Goal: Task Accomplishment & Management: Complete application form

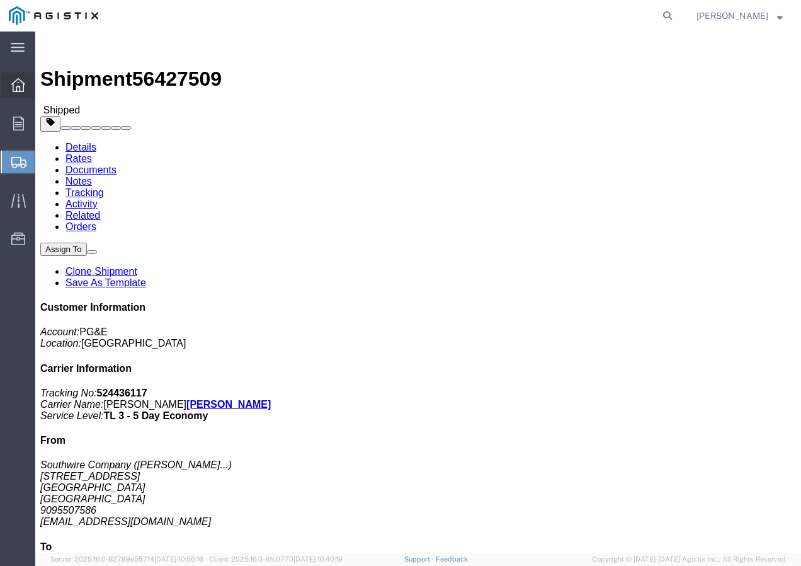
click at [23, 81] on icon at bounding box center [18, 85] width 14 height 14
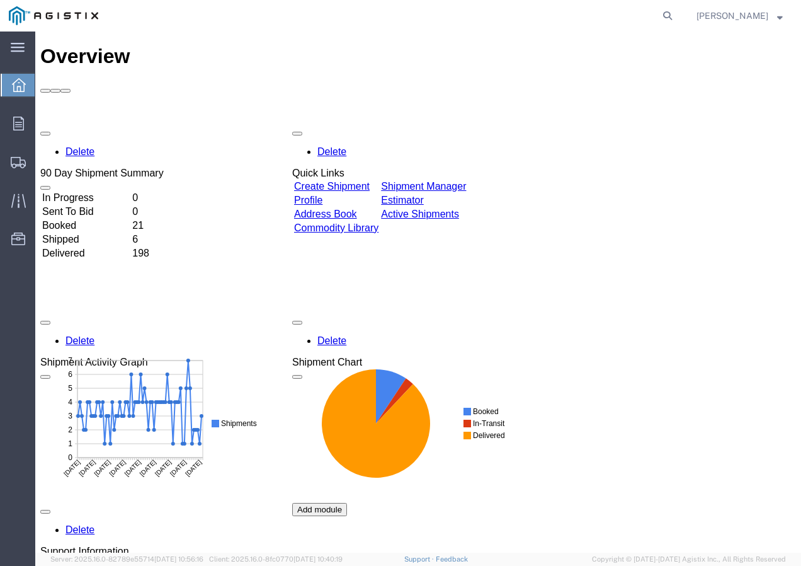
click at [337, 181] on link "Create Shipment" at bounding box center [332, 186] width 76 height 11
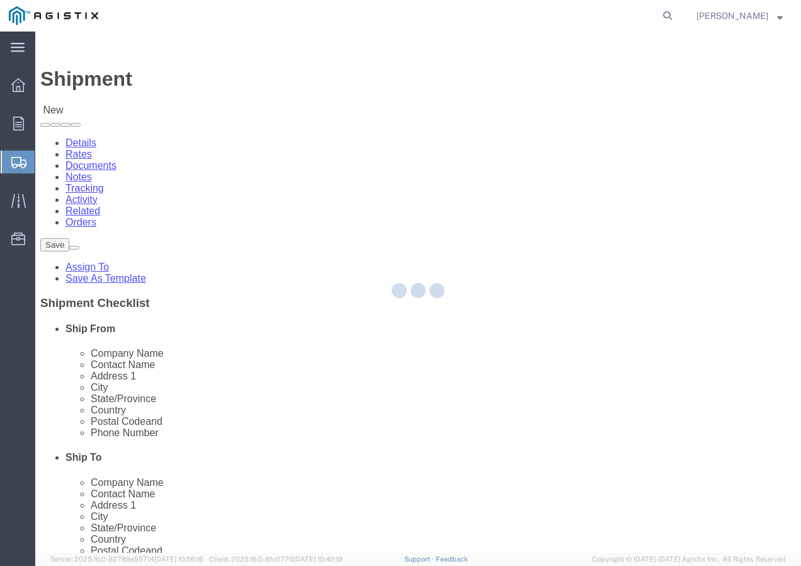
select select
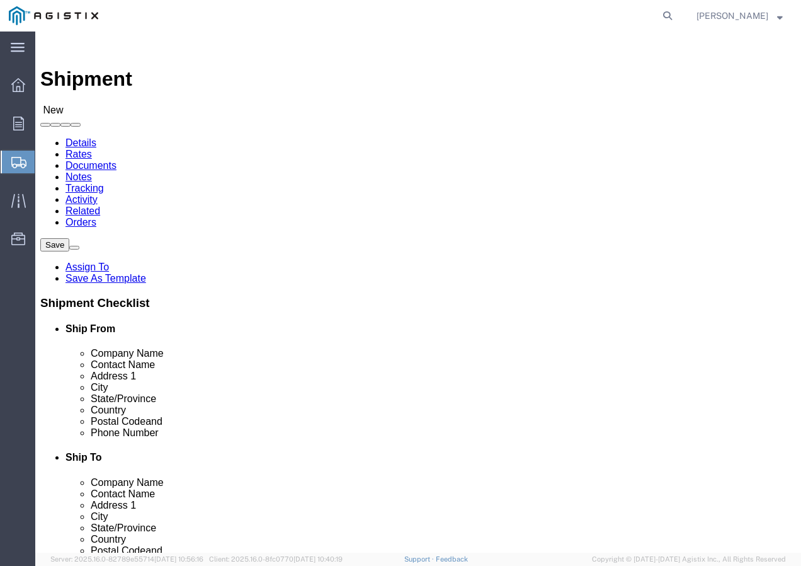
click select "Select PG&E Southwire Company"
select select "9596"
click select "Select PG&E Southwire Company"
select select "PURCHORD"
select select
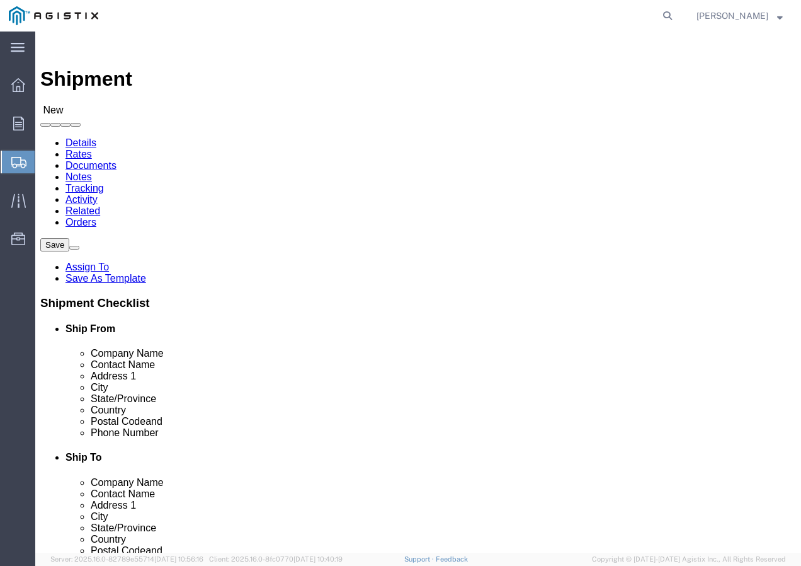
select select
select select "MYPROFILE"
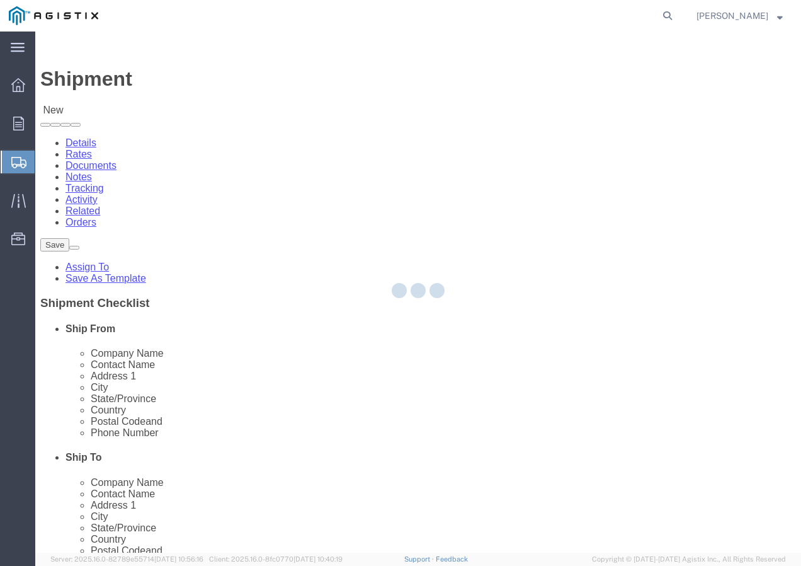
type input "Southwire Company"
type input "[PERSON_NAME]"
type input "[STREET_ADDRESS]"
type input "Fontana"
type input "92337"
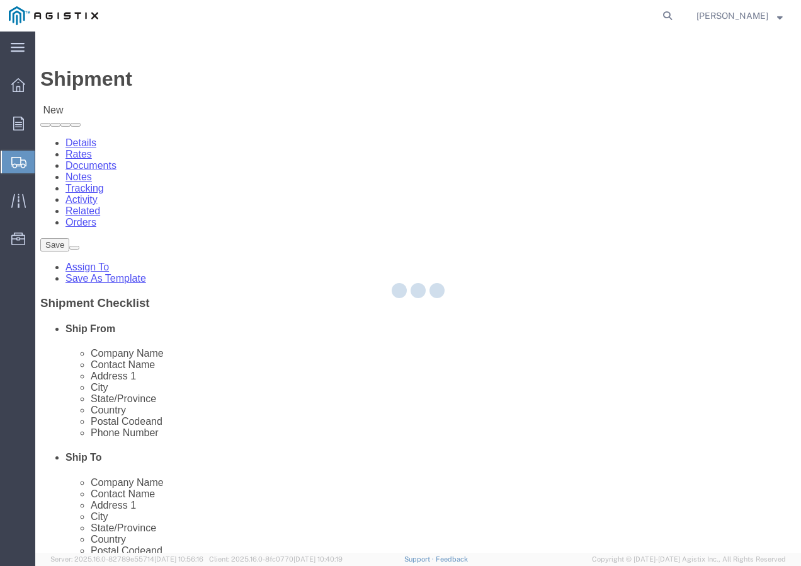
type input "9095507586"
type input "[EMAIL_ADDRESS][DOMAIN_NAME]"
checkbox input "true"
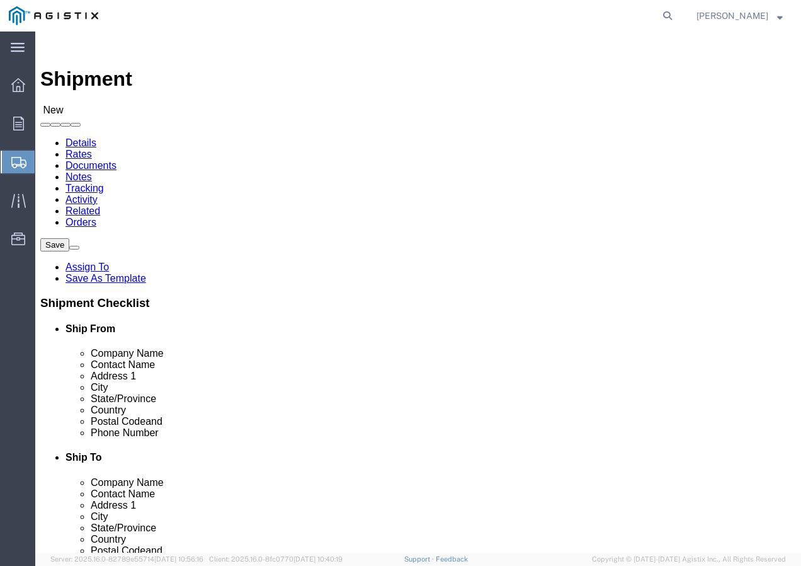
select select "CA"
click select "Select All Others [GEOGRAPHIC_DATA] [GEOGRAPHIC_DATA] [GEOGRAPHIC_DATA] [GEOGRA…"
select select "19996"
click select "Select All Others [GEOGRAPHIC_DATA] [GEOGRAPHIC_DATA] [GEOGRAPHIC_DATA] [GEOGRA…"
click button
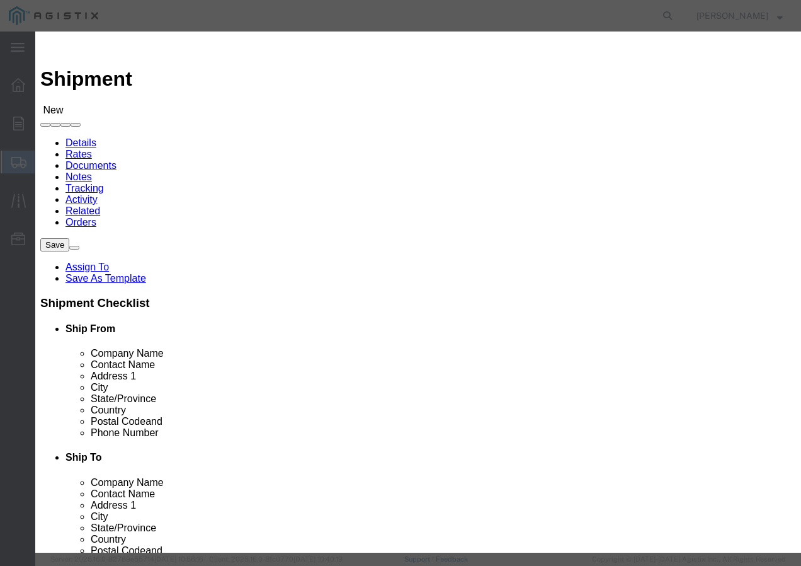
click select "Search by Address Book Name City Company Name Contact Name Country CustomerAlia…"
select select "city"
click select "Search by Address Book Name City Company Name Contact Name Country CustomerAlia…"
click input "text"
type input "[GEOGRAPHIC_DATA]"
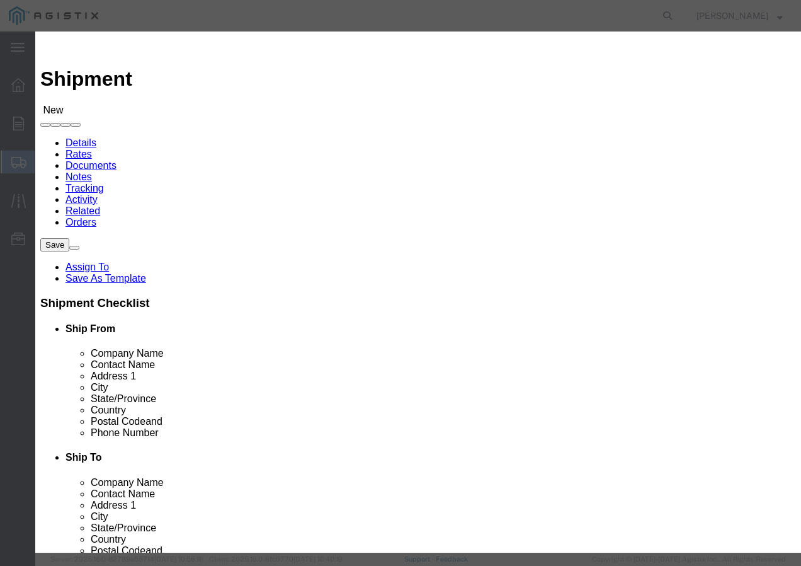
click icon "button"
click button "Select"
select select
type input "PG&E"
type input "[STREET_ADDRESS]"
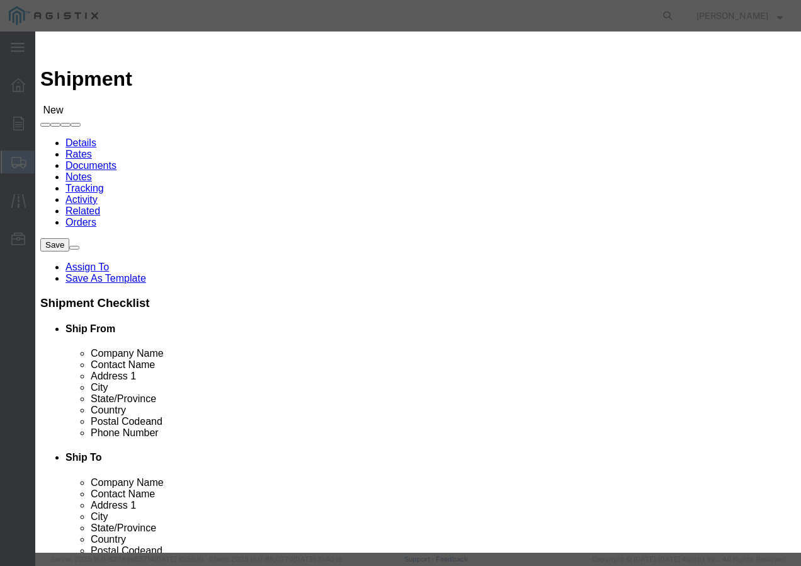
type input "Wheatland"
type input "95692"
select select "CA"
click button "Close"
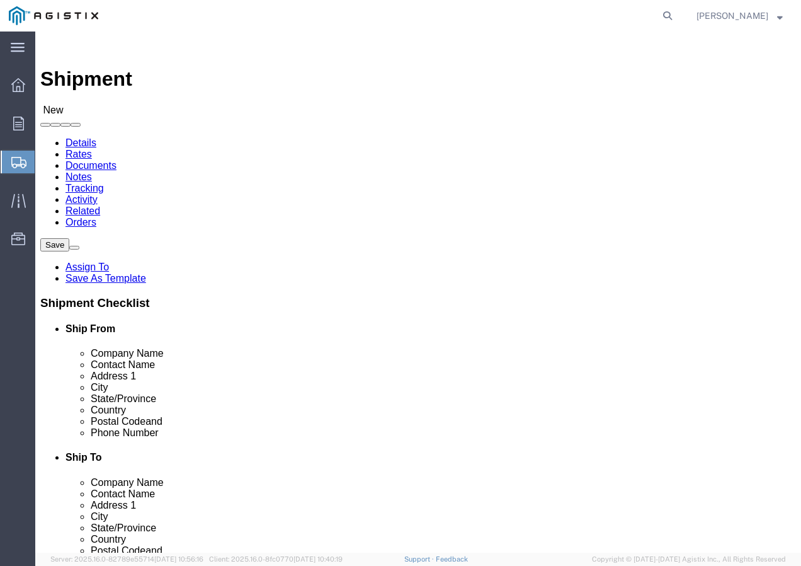
click input "text"
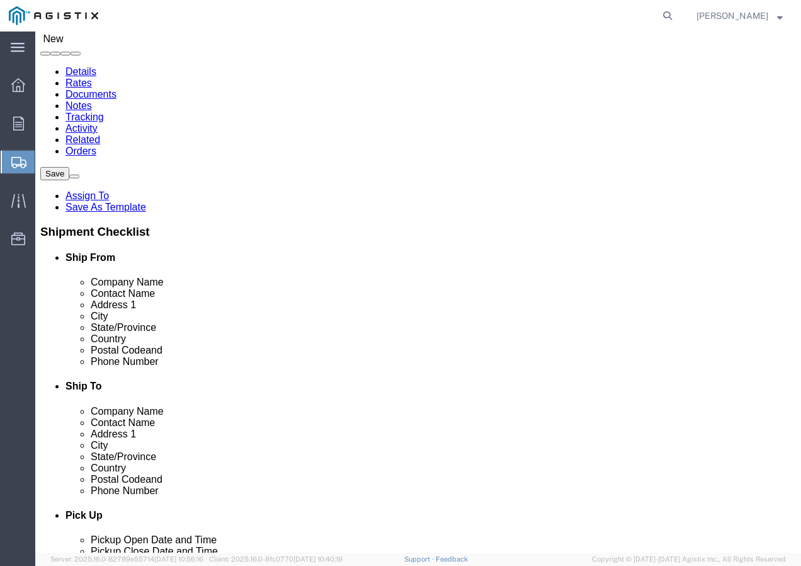
scroll to position [126, 0]
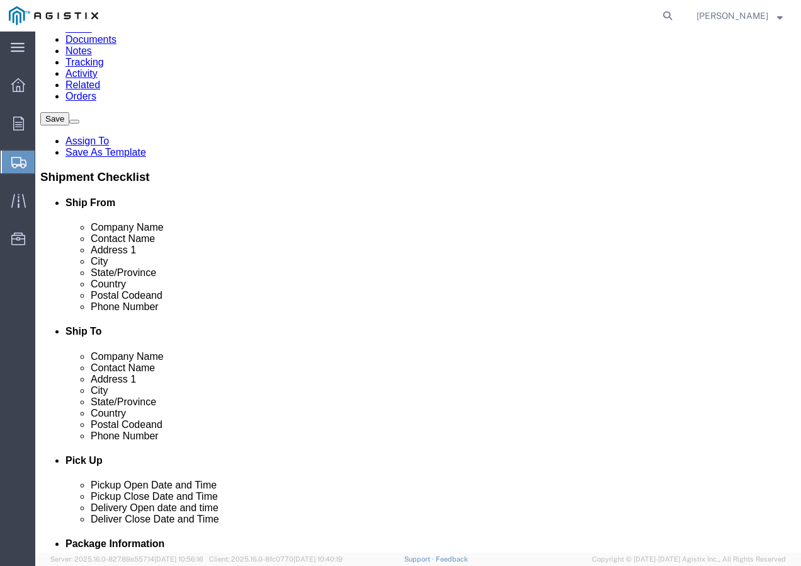
type input "Marysville Receiving"
click input "text"
paste input "9167493050"
type input "9167493050"
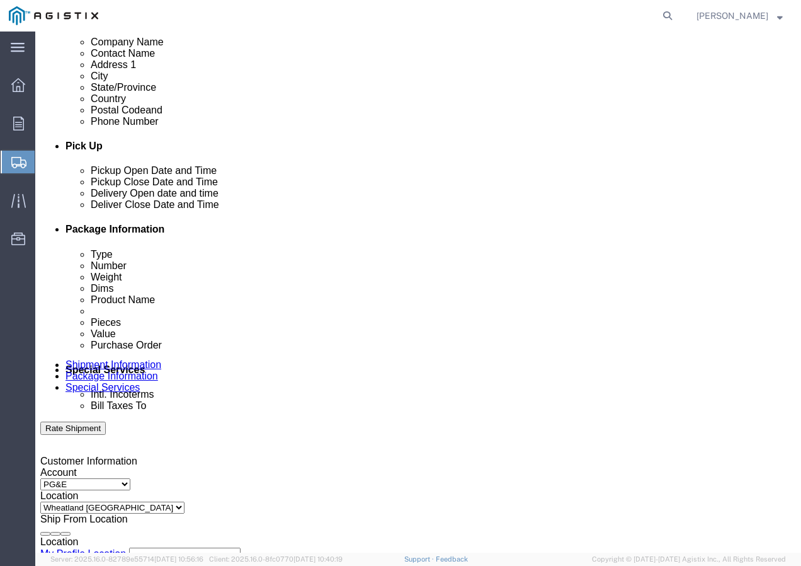
scroll to position [441, 0]
click div "[DATE] 11:00 AM"
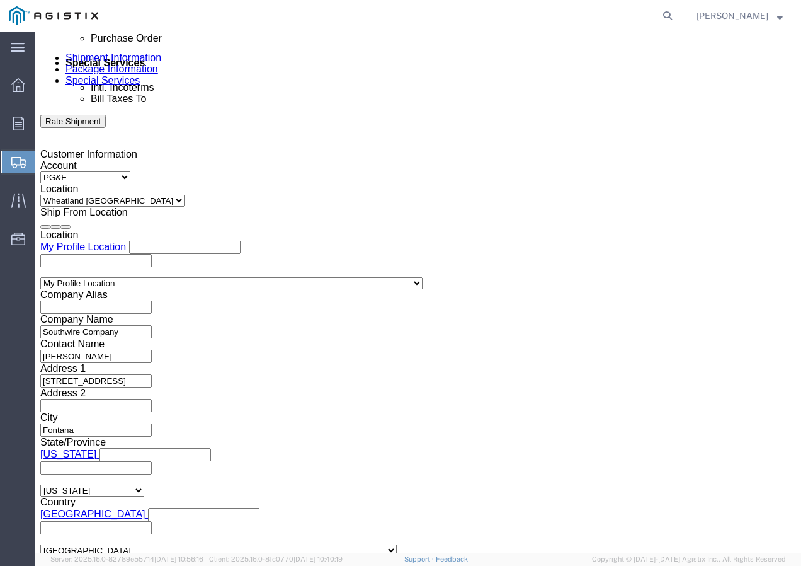
click input "11:00 AM"
type input "11:30 AM"
click button "Apply"
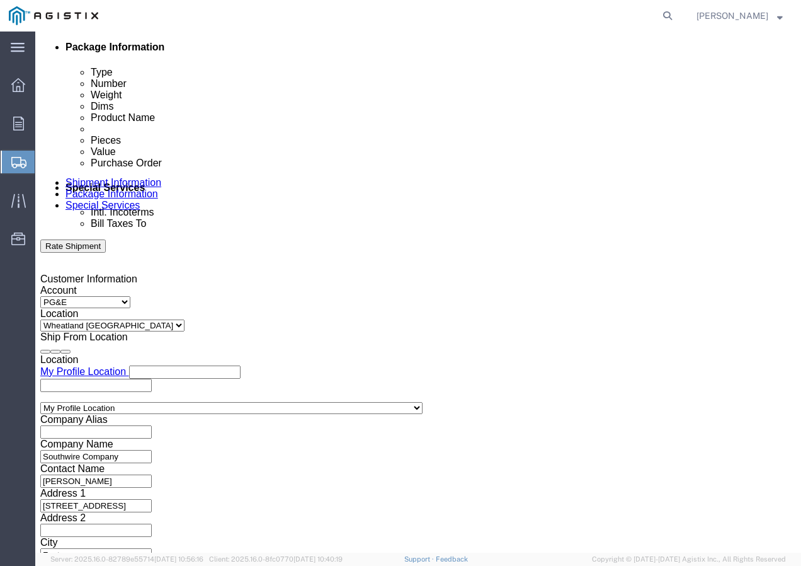
scroll to position [621, 0]
click div
click button "Apply"
click div
drag, startPoint x: 448, startPoint y: 474, endPoint x: 445, endPoint y: 462, distance: 11.6
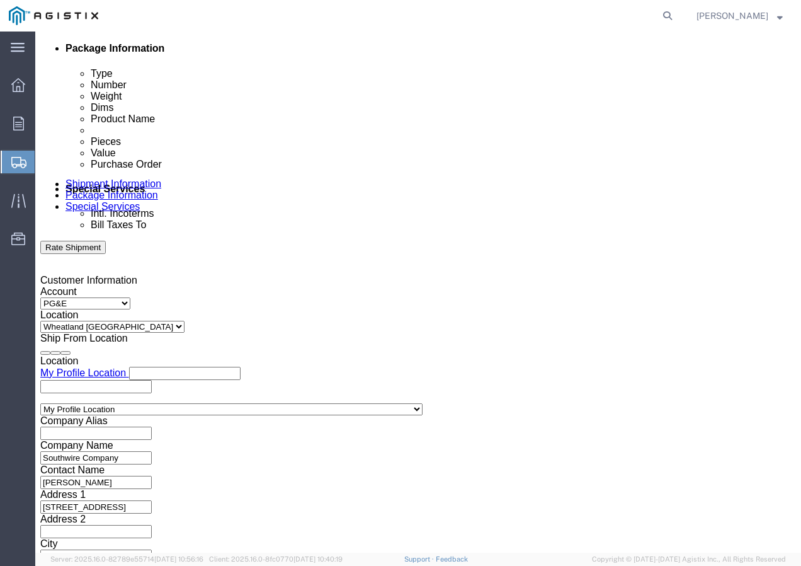
click button "Apply"
click input "text"
paste input "3501414539"
type input "3501414539"
click select "Select Account Type Activity ID Airline Appointment Number ASN Batch Request # …"
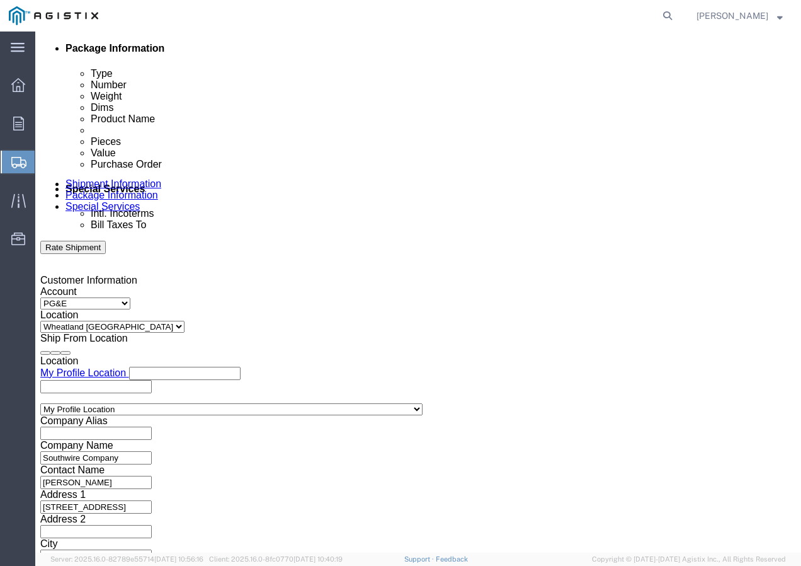
click select "Select Account Type Activity ID Airline Appointment Number ASN Batch Request # …"
select select "SHIPMENTIDNUM"
click select "Select Account Type Activity ID Airline Appointment Number ASN Batch Request # …"
click input "text"
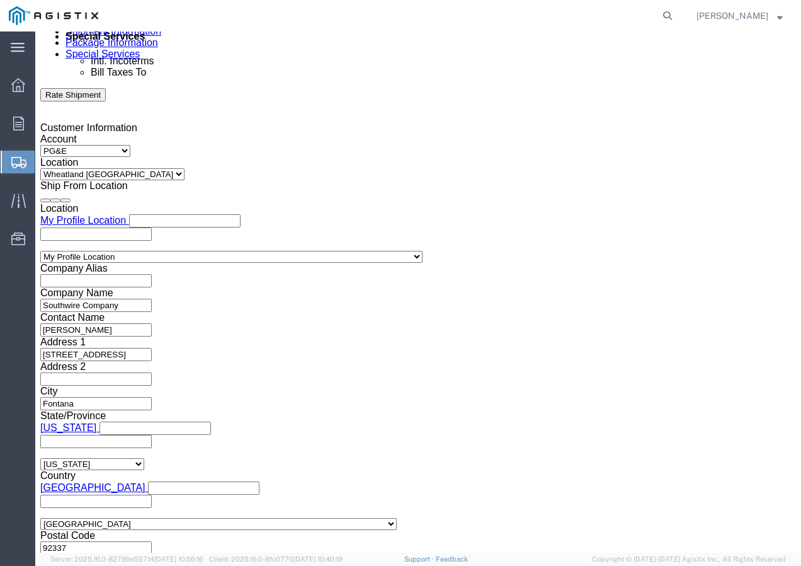
scroll to position [775, 0]
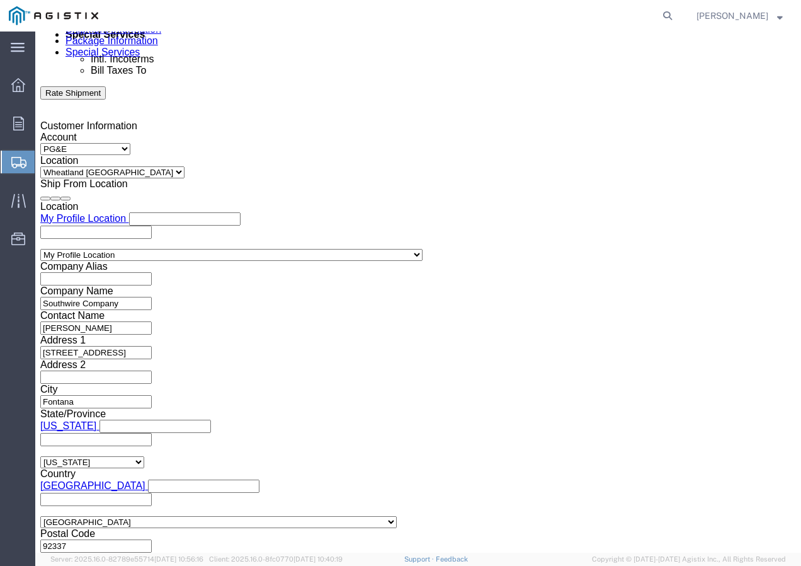
type input "7392507"
click select "Select Air Less than Truckload Multi-Leg Ocean Freight Rail Small Parcel Truckl…"
select select "TL"
click select "Select Air Less than Truckload Multi-Leg Ocean Freight Rail Small Parcel Truckl…"
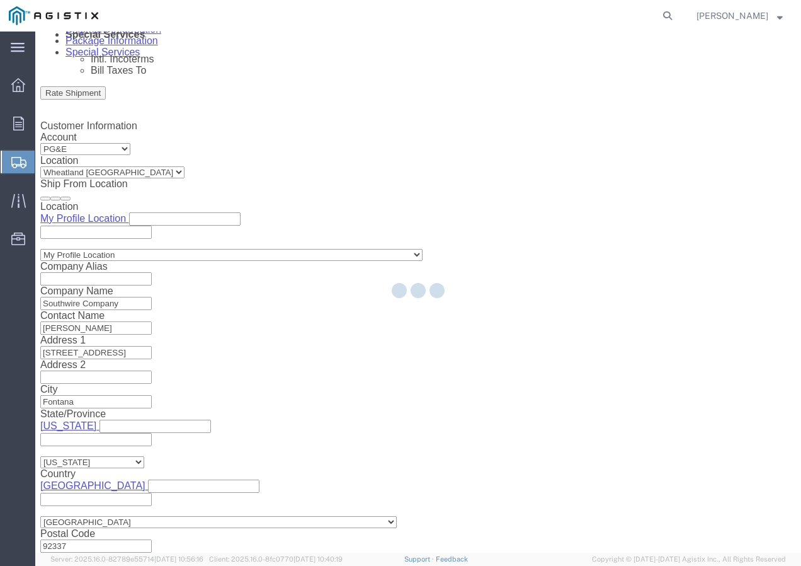
select select
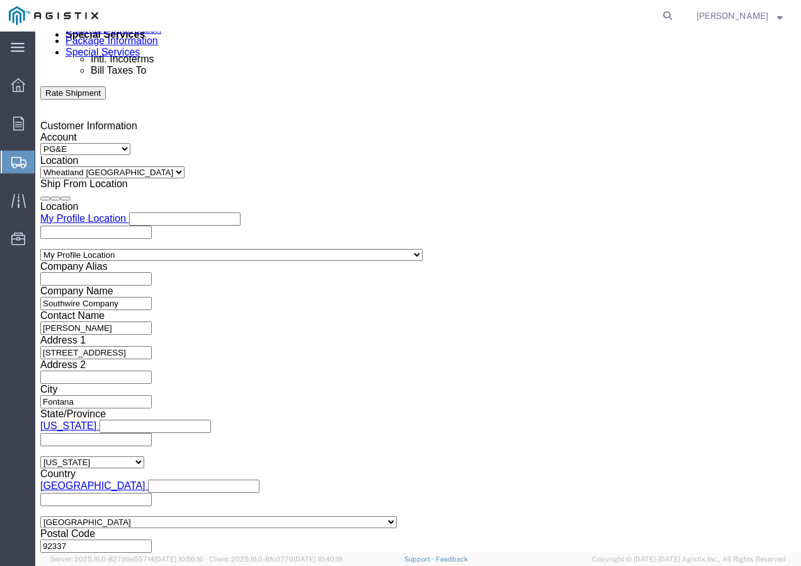
click select "Select 1-Ton (PSS) 10 Wheel 10 Yard Dump Truck 20 Yard Dump Truck Bobtail Botto…"
select select "FLBD"
click select "Select 1-Ton (PSS) 10 Wheel 10 Yard Dump Truck 20 Yard Dump Truck Bobtail Botto…"
click button "Continue"
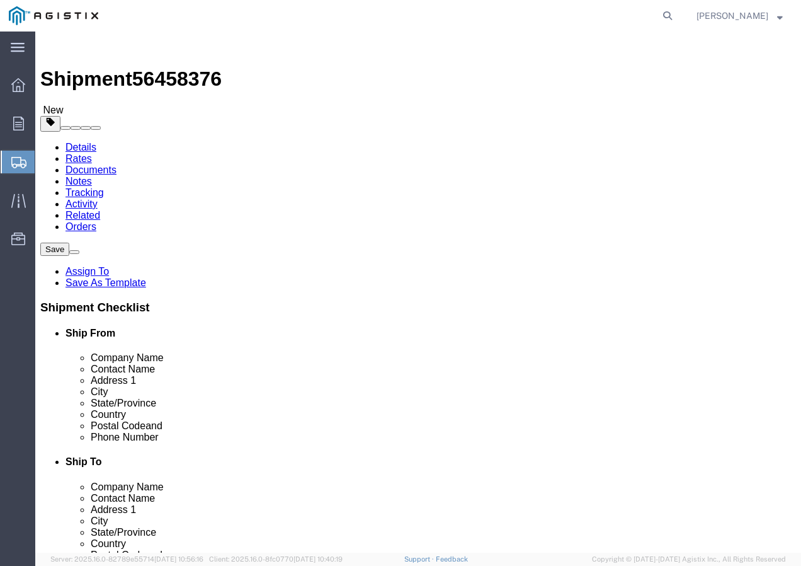
click select "Select Bulk Bundle(s) Cardboard Box(es) Carton(s) Crate(s) Drum(s) (Fiberboard)…"
select select "YRPK"
click select "Select Bulk Bundle(s) Cardboard Box(es) Carton(s) Crate(s) Drum(s) (Fiberboard)…"
click input "text"
type input "50"
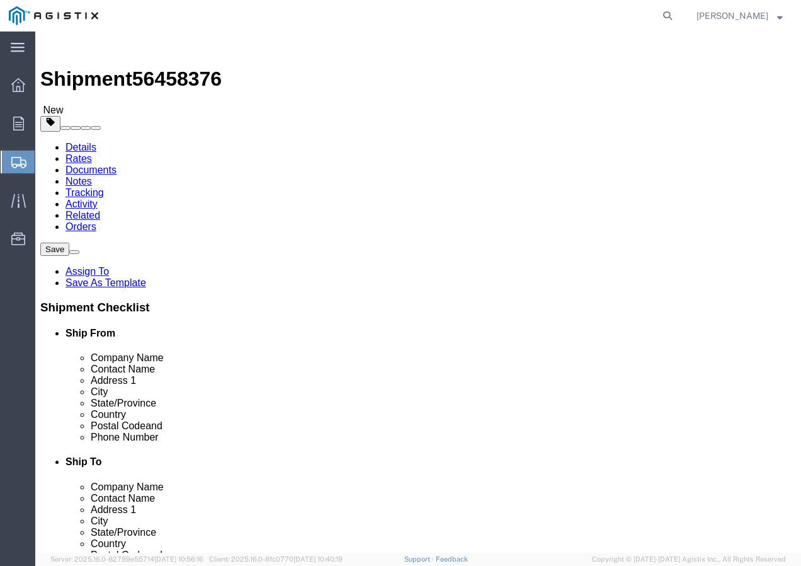
type input "50"
drag, startPoint x: 144, startPoint y: 319, endPoint x: 118, endPoint y: 318, distance: 26.5
click input "0.00"
type input "23000"
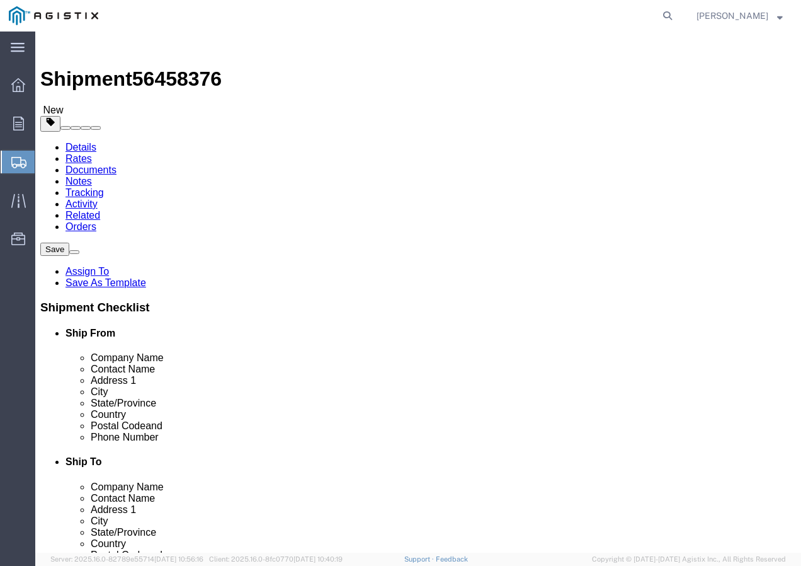
click link "Add Content"
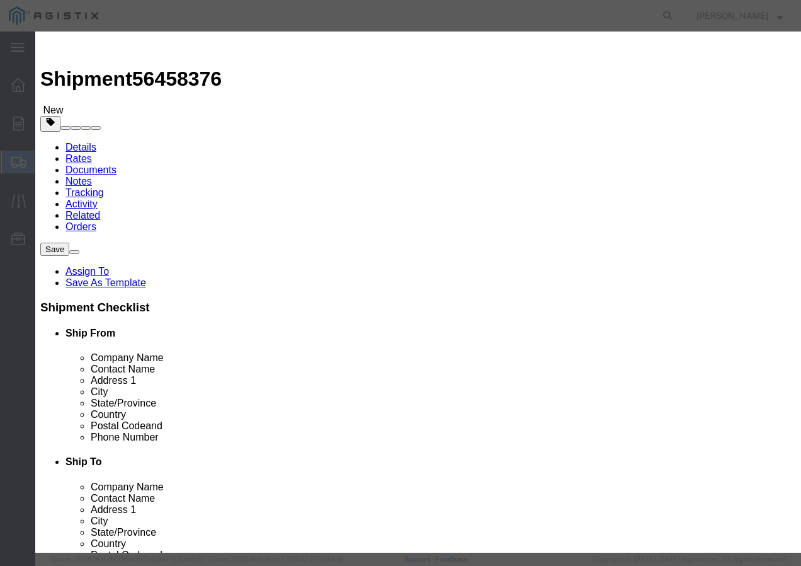
click input "text"
paste input "WIRE, 5/16-7 EHS A-GALV STEEL STRAND"
type input "WIRE, 5/16-7 EHS A-GALV STEEL STRAND"
click input "0"
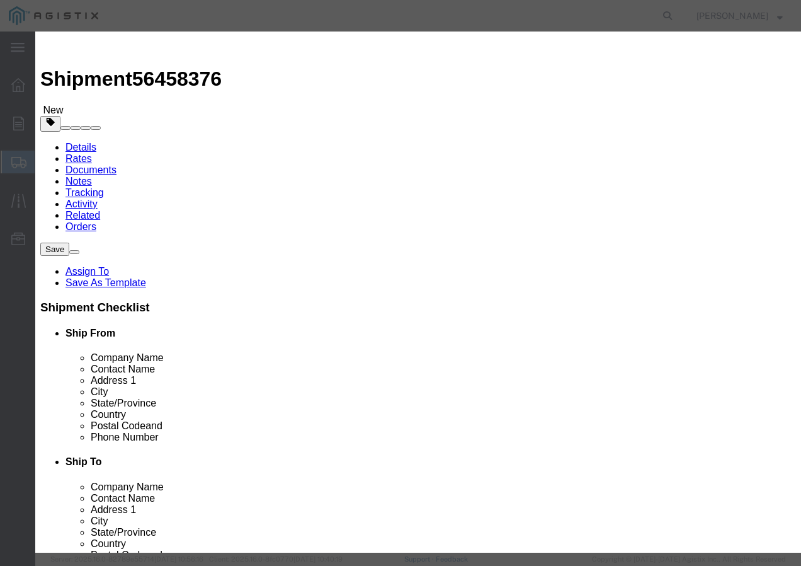
type input "7"
click input "text"
type input "1"
click select "Select 50 55 60 65 70 85 92.5 100 125 175 250 300 400"
select select "100"
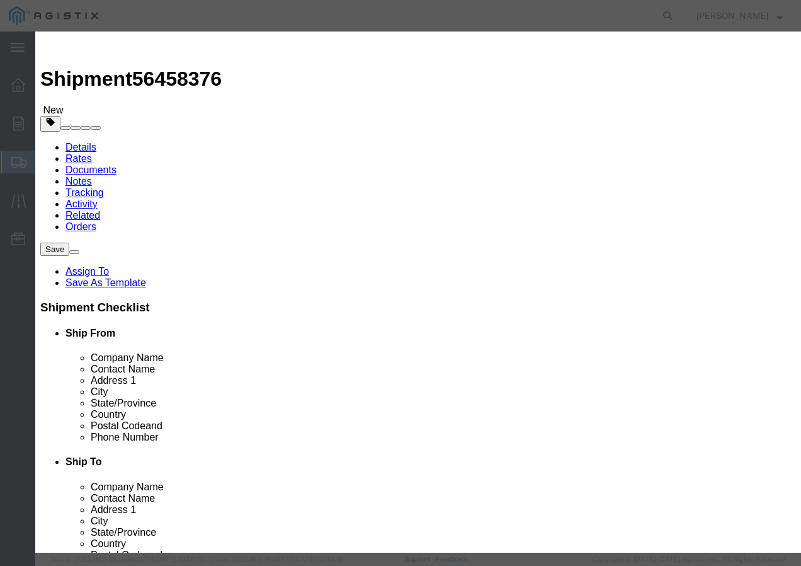
click select "Select 50 55 60 65 70 85 92.5 100 125 175 250 300 400"
click button "Save & Add Another"
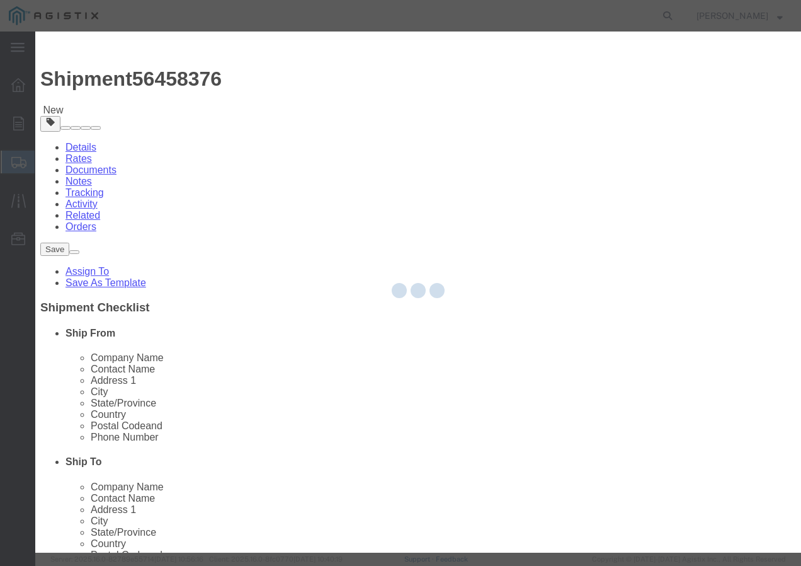
select select "EA"
select select
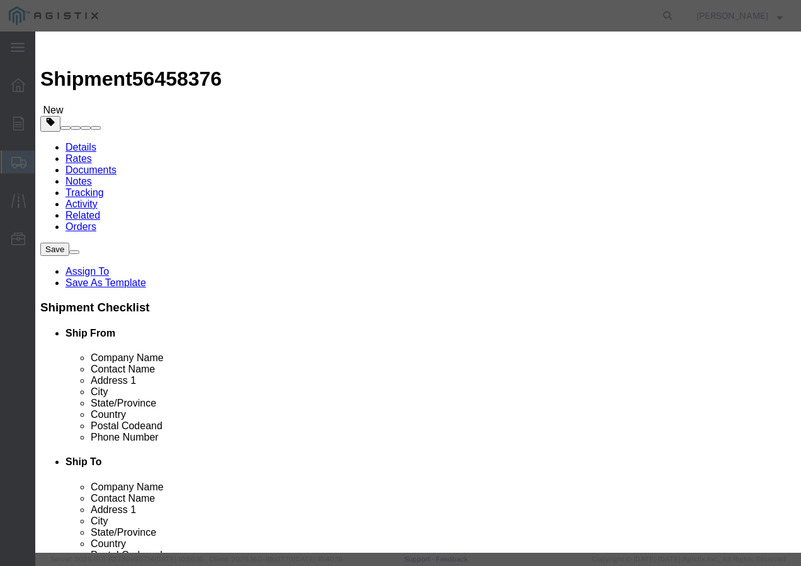
select select "USD"
click input "text"
paste input "USE 250 Str Cu Bk 1000R"
type input "USE 250 Str Cu Bk 1000R"
click input "text"
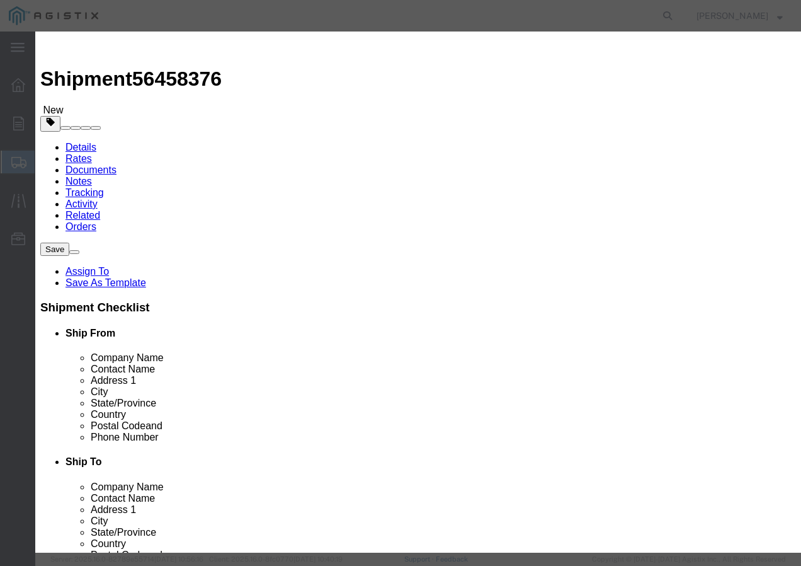
type input "3"
click input "text"
type input "1"
click div "Product Name USE 250 Str Cu Bk 1000R Pieces 3 Select Bag Barrels 100Board Feet …"
click select "Select 50 55 60 65 70 85 92.5 100 125 175 250 300 400"
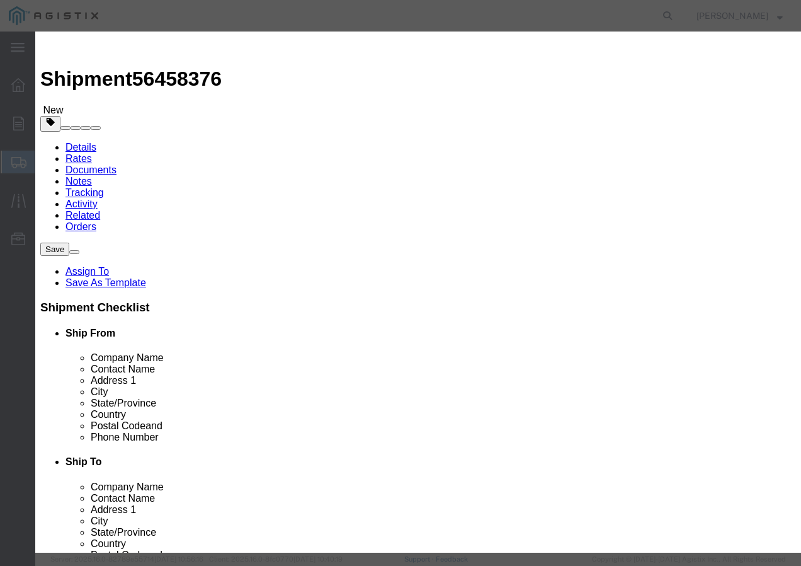
click select "Select 50 55 60 65 70 85 92.5 100 125 175 250 300 400"
select select "100"
click select "Select 50 55 60 65 70 85 92.5 100 125 175 250 300 400"
click button "Save & Add Another"
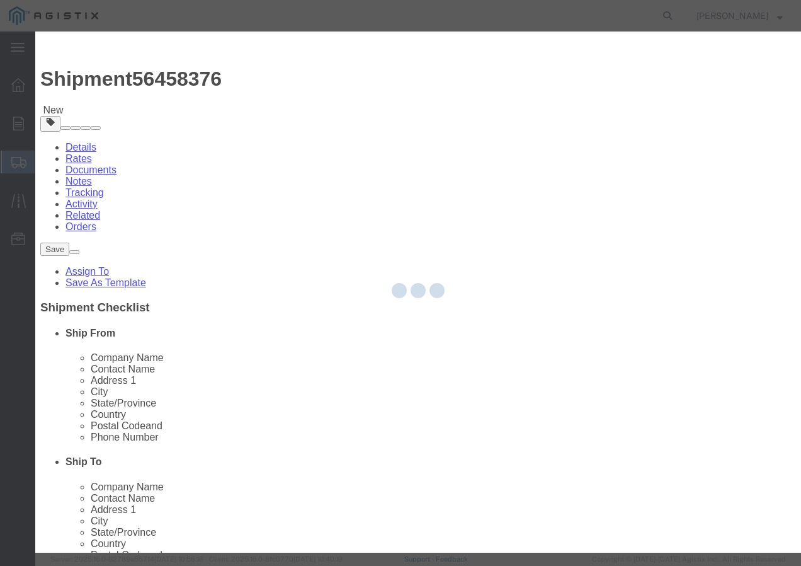
select select "EA"
select select
select select "USD"
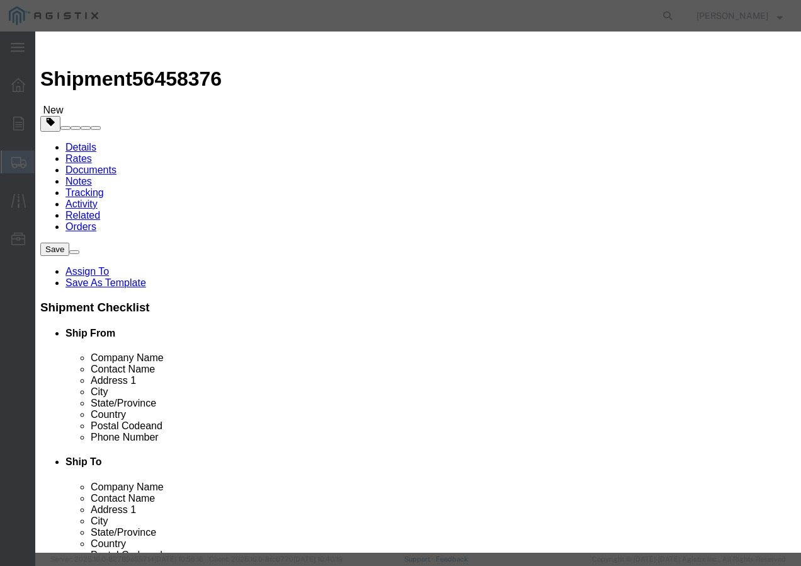
click input "text"
paste input "600VUD QX 750X3 AL 4/0/UL+ 1000R"
type input "600VUD QX 750X3 AL 4/0/UL+ 1000R"
click input "text"
type input "3"
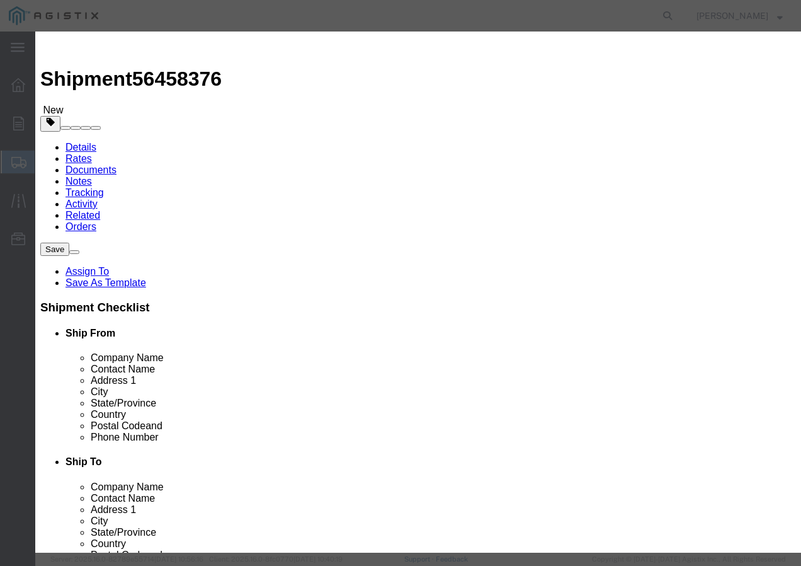
click input "text"
type input "1"
click select "Select 50 55 60 65 70 85 92.5 100 125 175 250 300 400"
select select "100"
drag, startPoint x: 184, startPoint y: 172, endPoint x: 184, endPoint y: 184, distance: 12.0
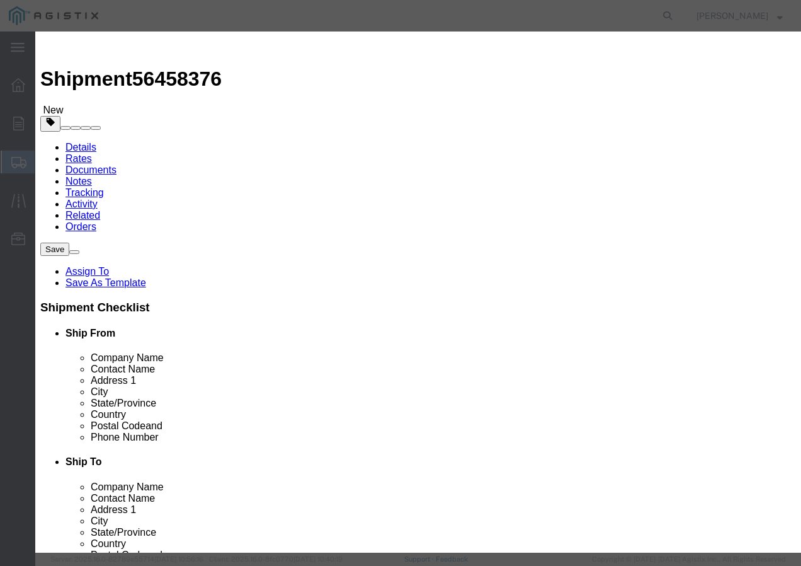
click select "Select 50 55 60 65 70 85 92.5 100 125 175 250 300 400"
click button "Save & Add Another"
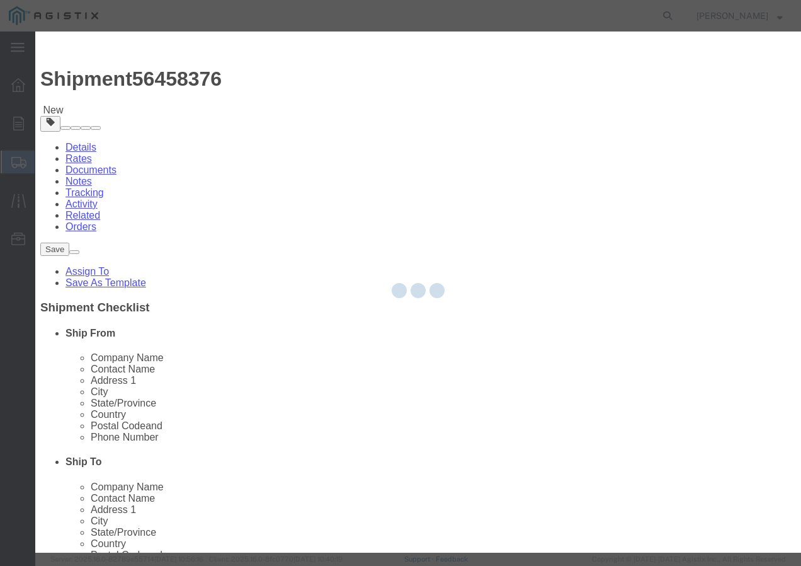
select select "EA"
select select
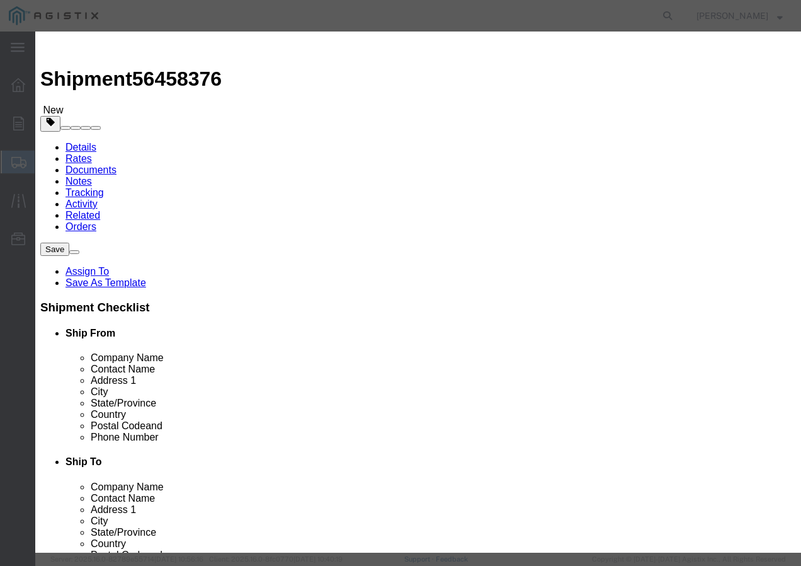
select select "USD"
click input "text"
paste input "600VUD [GEOGRAPHIC_DATA]/YES 4/0 Str [PERSON_NAME] 175C"
type input "600VUD [GEOGRAPHIC_DATA]/YES 4/0 Str [PERSON_NAME] 175C"
click input "text"
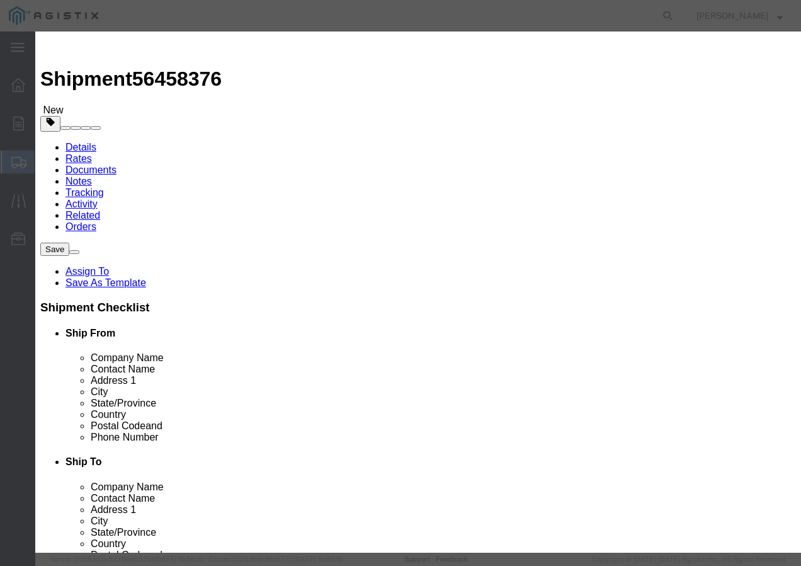
type input "40"
click div "Product Name 600VUD [GEOGRAPHIC_DATA]/YES 4/0 Str [PERSON_NAME] 175C Pieces 40 …"
click input "text"
type input "1"
click select "Select 50 55 60 65 70 85 92.5 100 125 175 250 300 400"
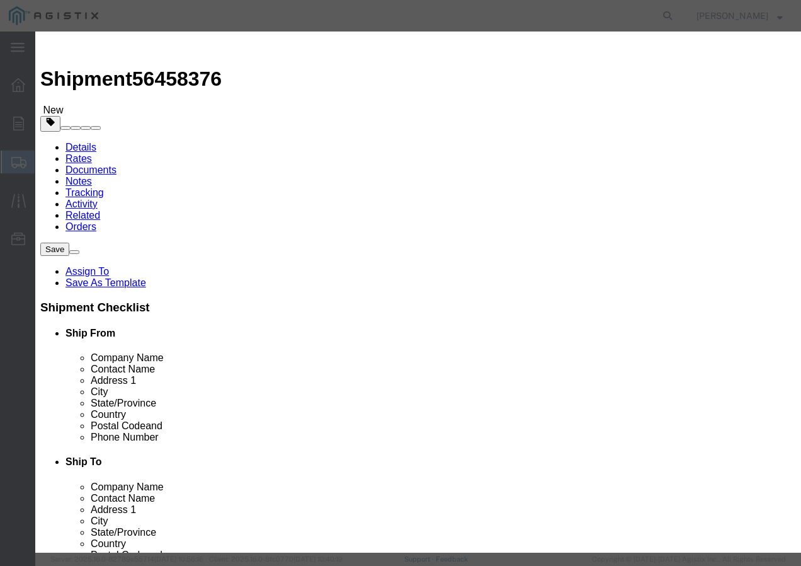
select select "100"
click select "Select 50 55 60 65 70 85 92.5 100 125 175 250 300 400"
click button "Save & Close"
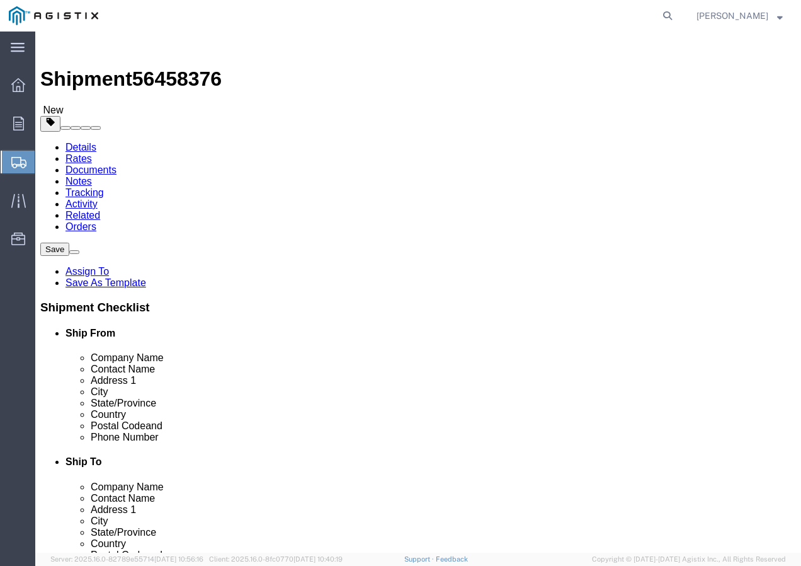
click input "1"
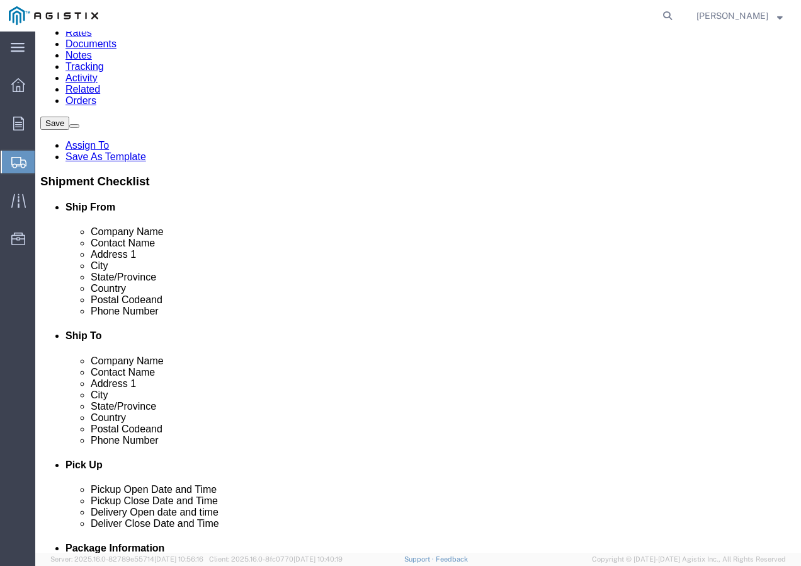
type input "53"
click button "Rate Shipment"
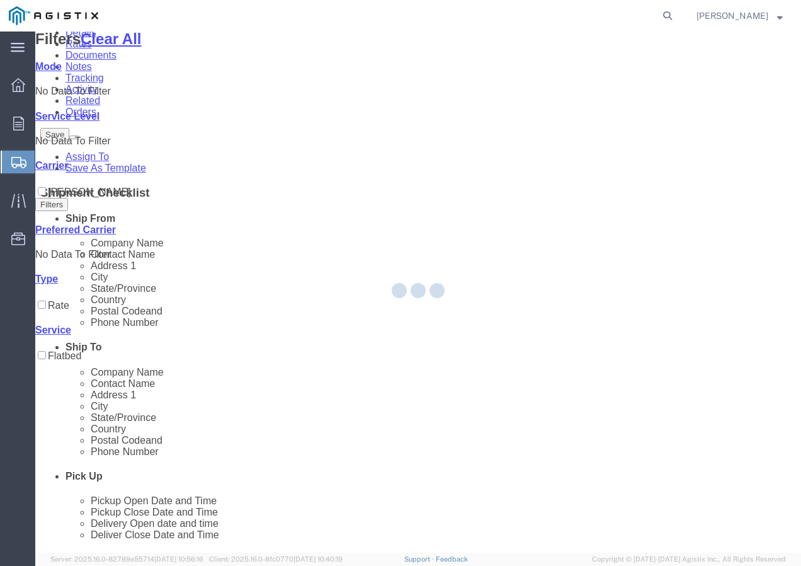
scroll to position [0, 0]
